Goal: Task Accomplishment & Management: Manage account settings

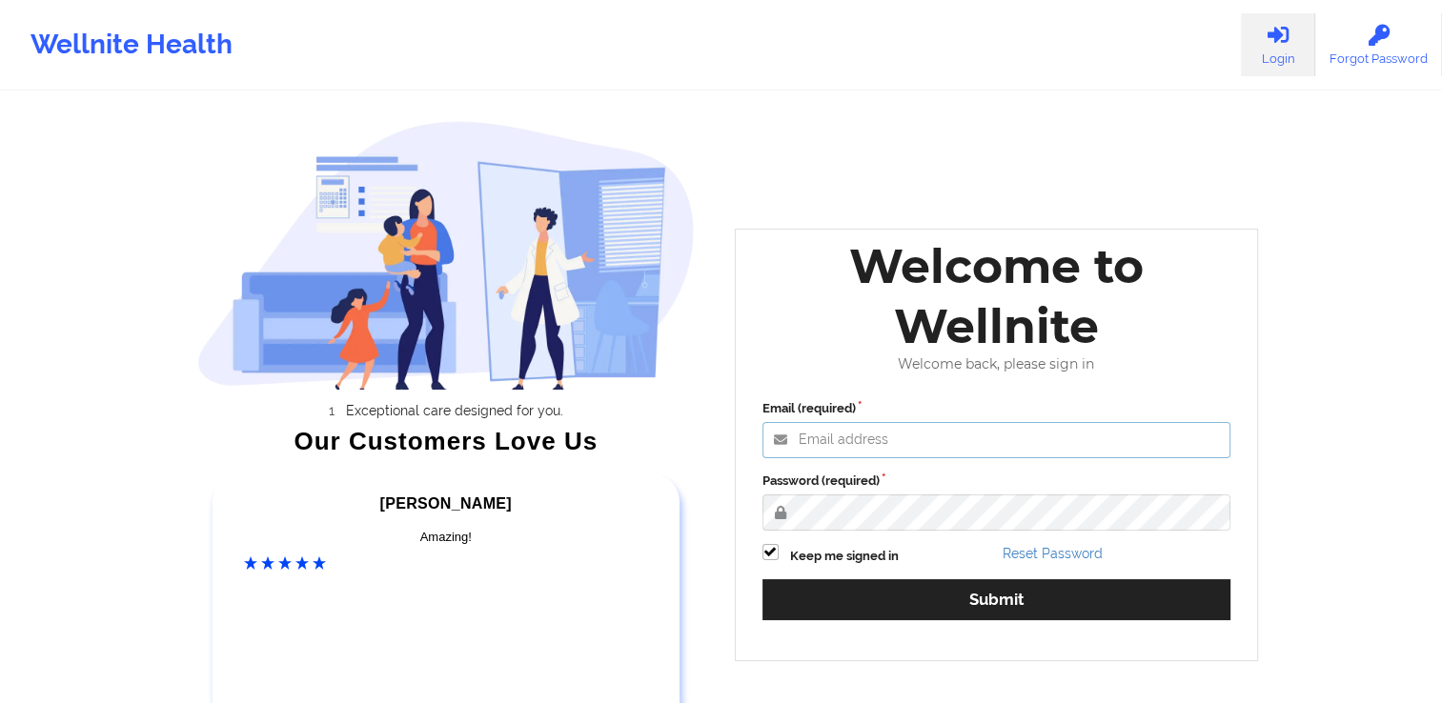
click at [960, 440] on input "Email (required)" at bounding box center [996, 440] width 469 height 36
click at [1288, 46] on icon at bounding box center [1278, 35] width 25 height 21
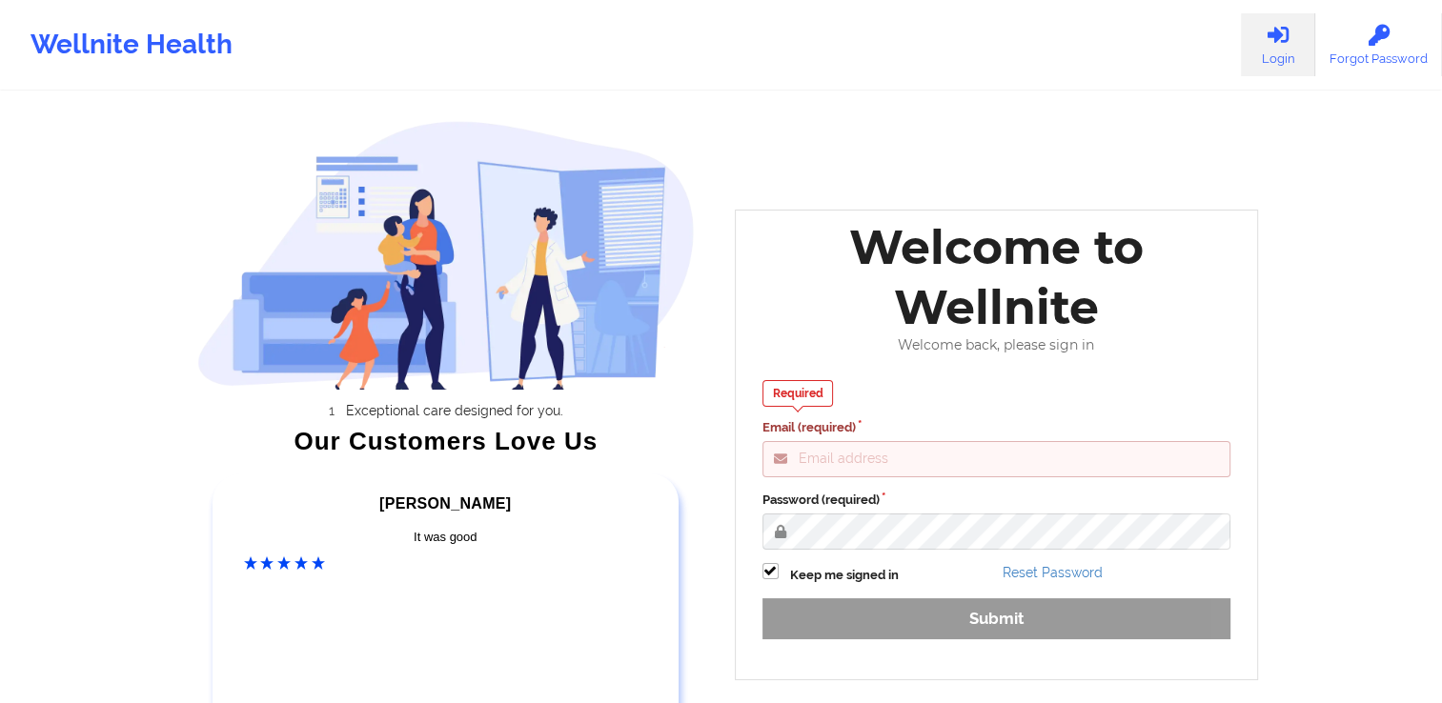
click at [959, 496] on label "Password (required)" at bounding box center [996, 500] width 469 height 19
click at [897, 431] on label "Email (required)" at bounding box center [996, 427] width 469 height 19
click at [897, 441] on input "Email (required)" at bounding box center [996, 459] width 469 height 36
click at [901, 463] on input "Email (required)" at bounding box center [996, 459] width 469 height 36
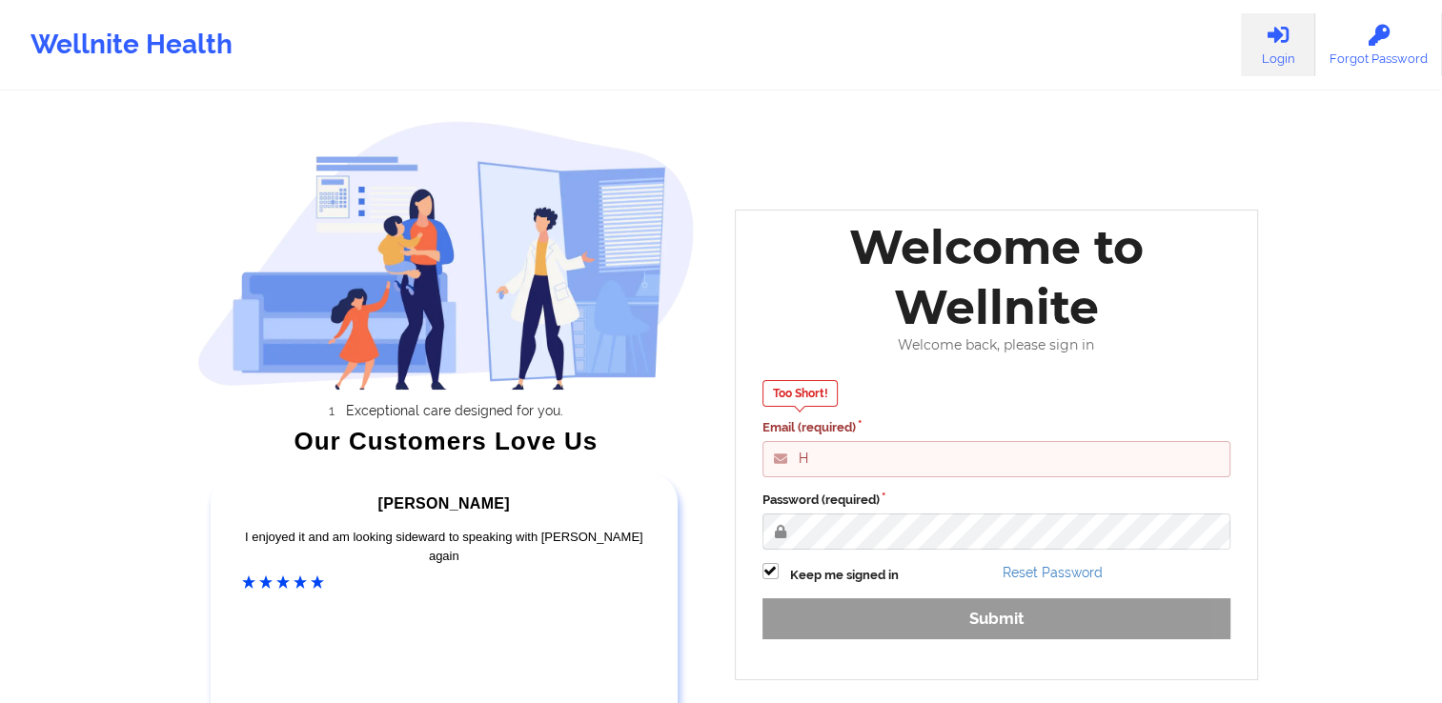
type input "H"
